Goal: Task Accomplishment & Management: Manage account settings

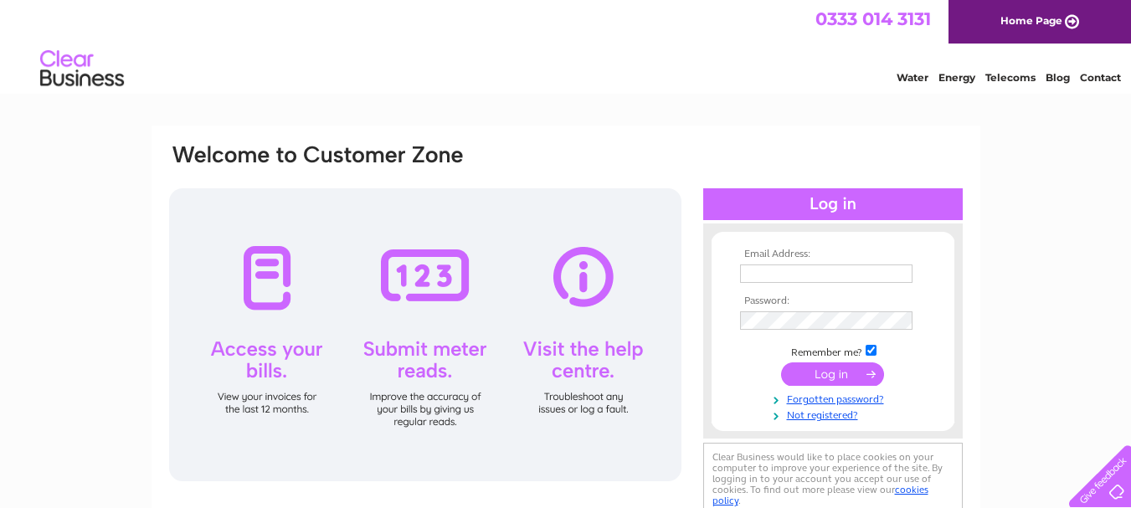
type input "caryn@clydesidets.co.uk"
click at [807, 368] on input "submit" at bounding box center [832, 374] width 103 height 23
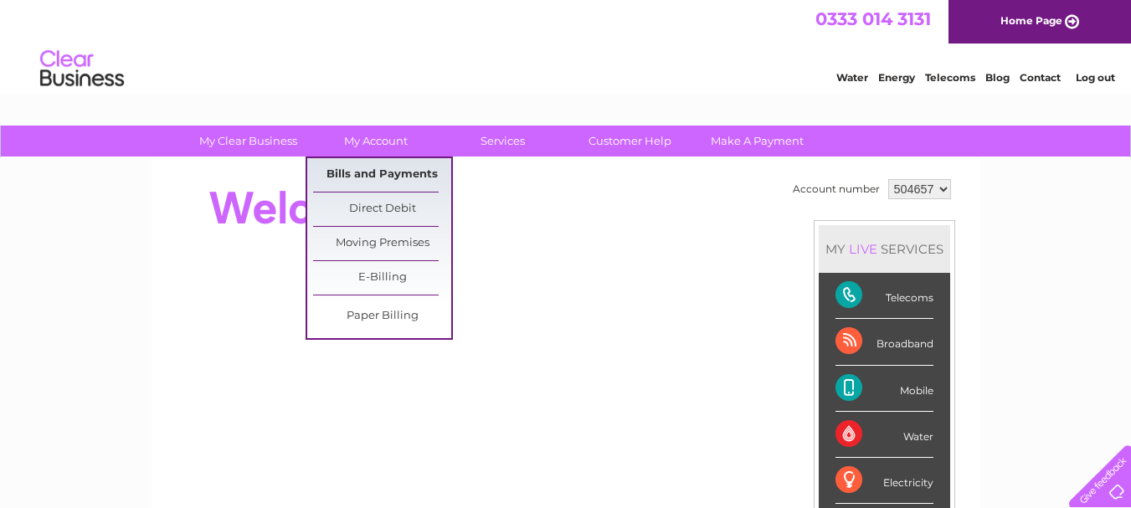
click at [360, 171] on link "Bills and Payments" at bounding box center [382, 174] width 138 height 33
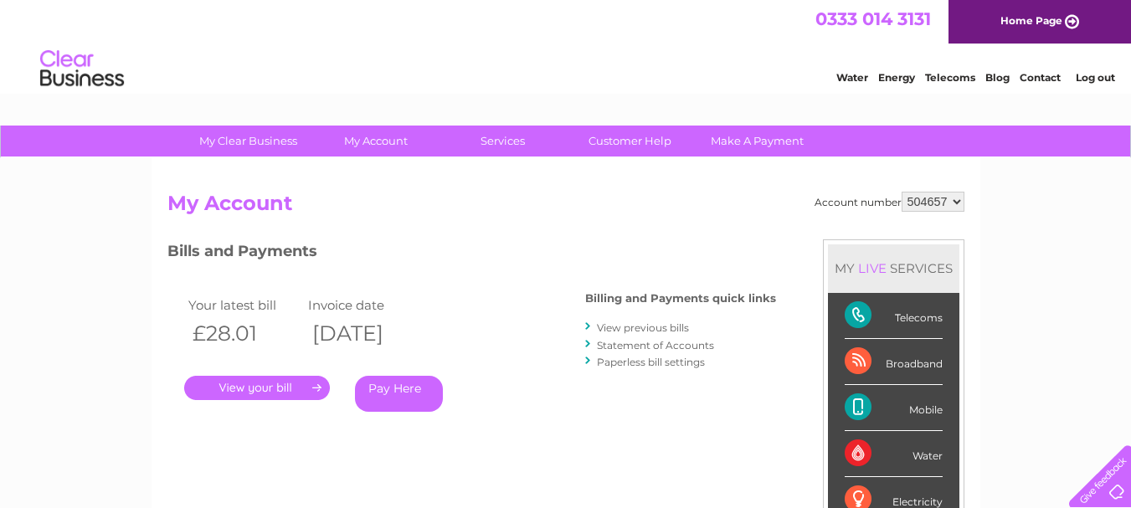
click at [283, 388] on link "." at bounding box center [257, 388] width 146 height 24
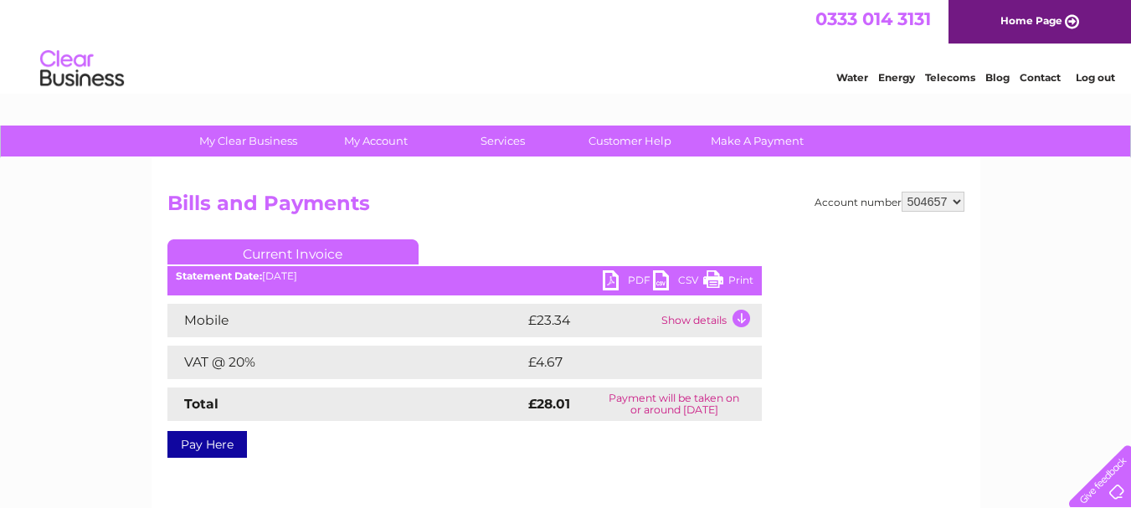
drag, startPoint x: 728, startPoint y: 276, endPoint x: 876, endPoint y: 439, distance: 219.3
click at [730, 276] on link "Print" at bounding box center [728, 282] width 50 height 24
click at [957, 200] on select "504657 904401" at bounding box center [933, 202] width 63 height 20
select select "904401"
click at [902, 192] on select "504657 904401" at bounding box center [933, 202] width 63 height 20
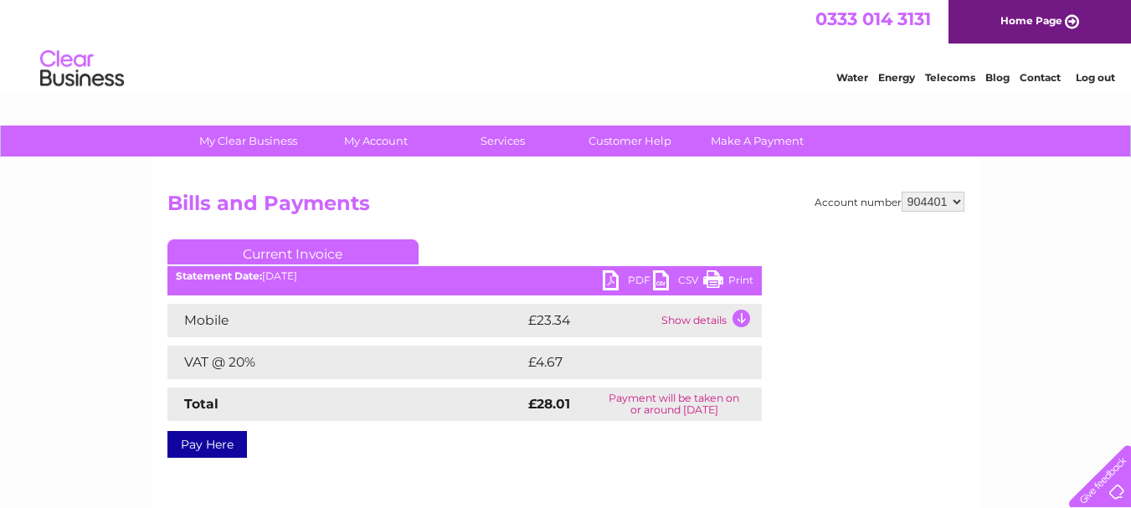
click at [552, 204] on h2 "Bills and Payments" at bounding box center [565, 208] width 797 height 32
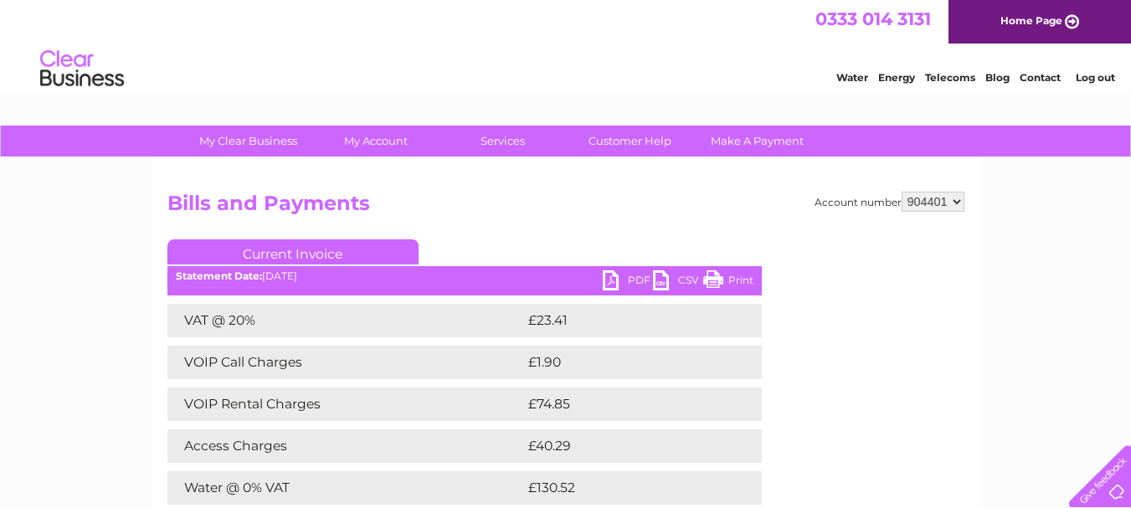
click at [625, 283] on link "PDF" at bounding box center [628, 282] width 50 height 24
